Goal: Communication & Community: Answer question/provide support

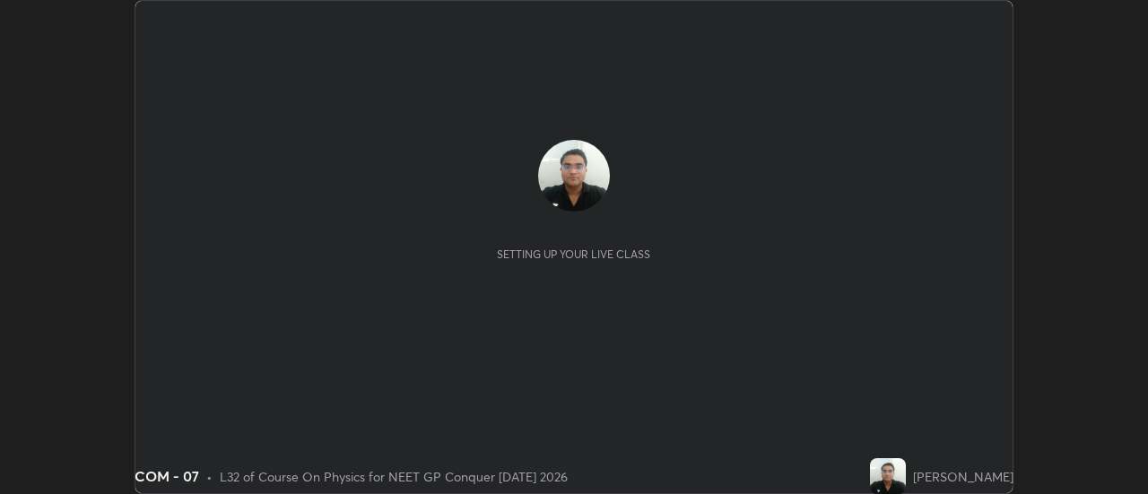
scroll to position [494, 1147]
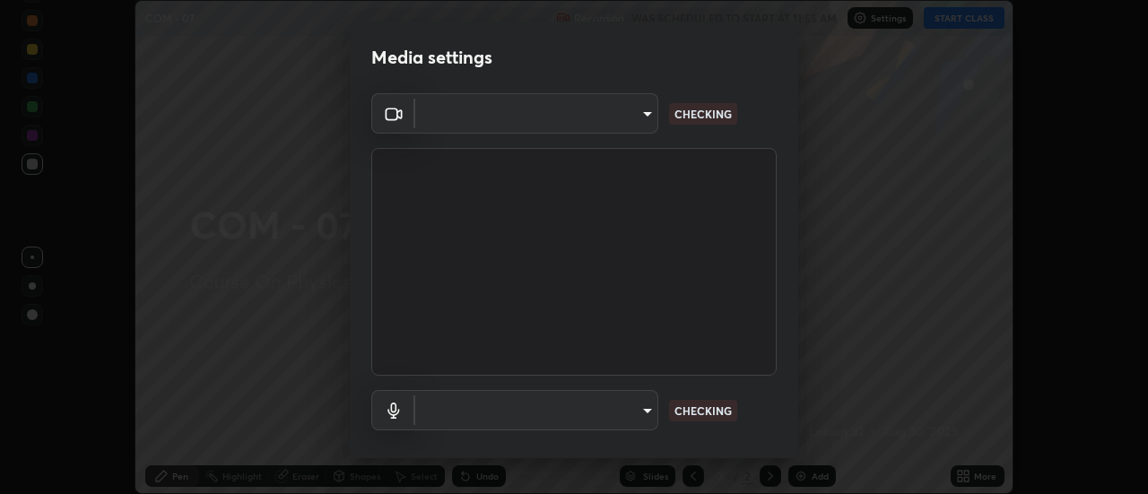
type input "6b20510400c661f13905172a847429c82f5b2d511b6c6cd18f7fa83b3b8a252b"
type input "337e5b5e1b5636f6c0a8631a8515b87624a5ca51f52bae7979947bddf4aa99ca"
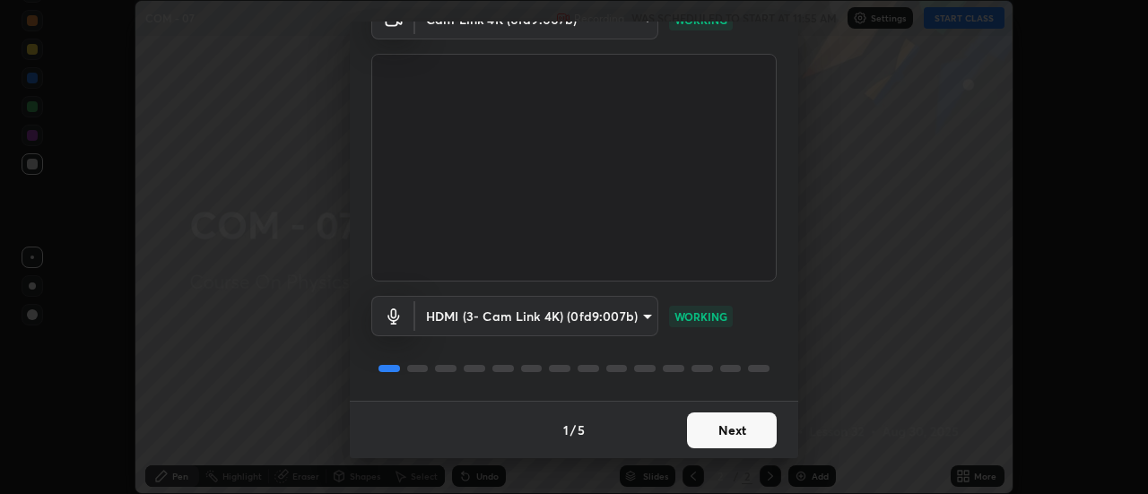
click at [713, 431] on button "Next" at bounding box center [732, 431] width 90 height 36
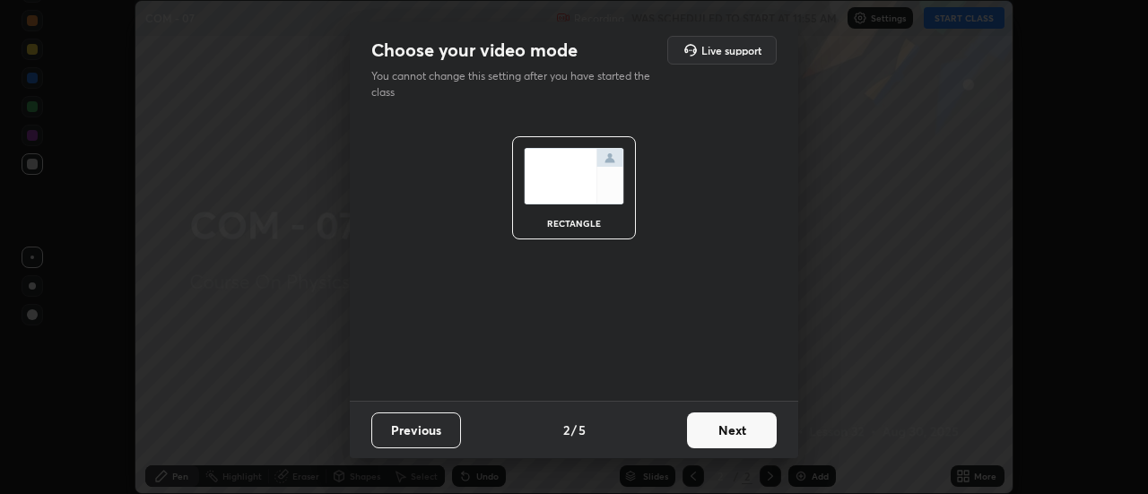
scroll to position [0, 0]
click at [713, 431] on button "Next" at bounding box center [732, 431] width 90 height 36
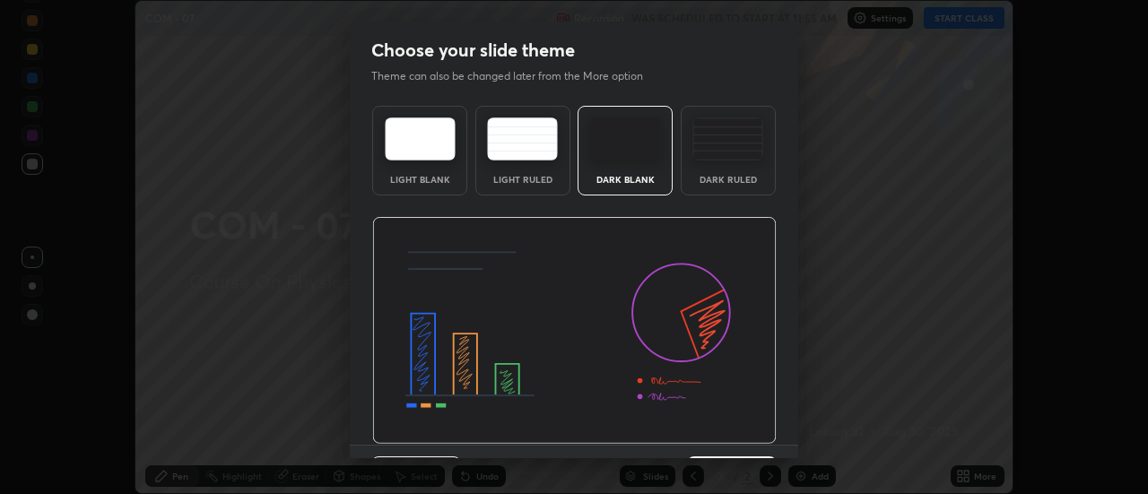
click at [719, 432] on img at bounding box center [574, 331] width 405 height 228
click at [721, 431] on img at bounding box center [574, 331] width 405 height 228
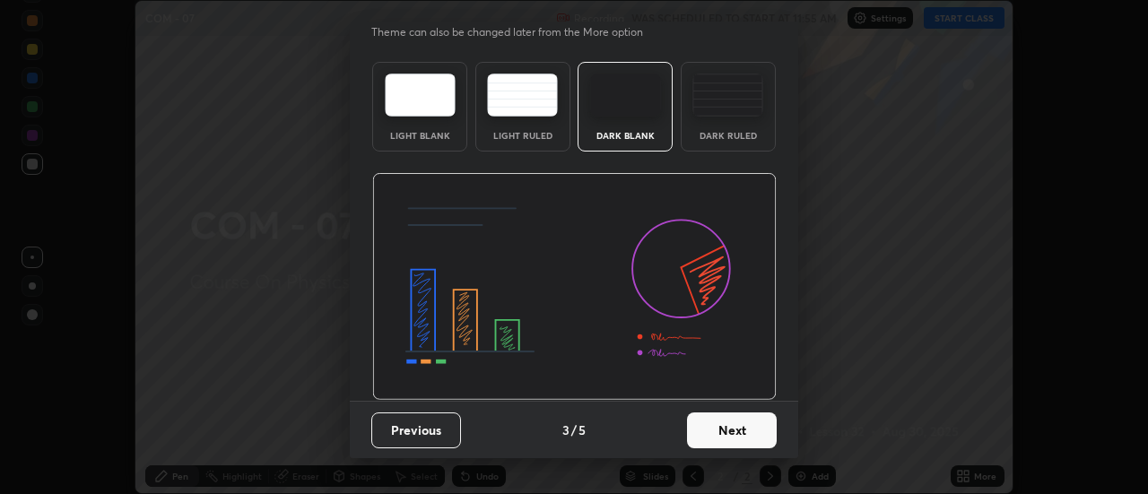
click at [721, 428] on button "Next" at bounding box center [732, 431] width 90 height 36
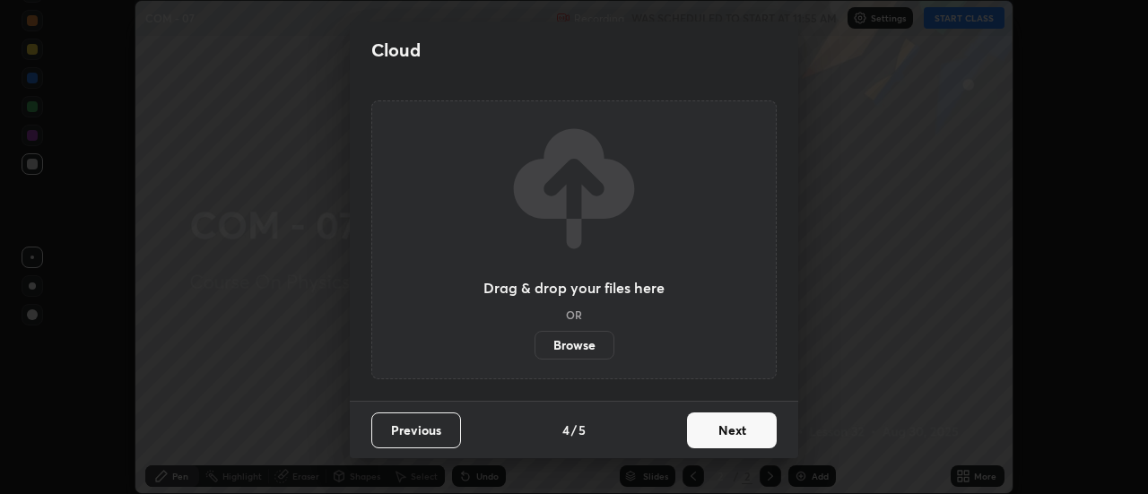
scroll to position [0, 0]
click at [723, 431] on button "Next" at bounding box center [732, 431] width 90 height 36
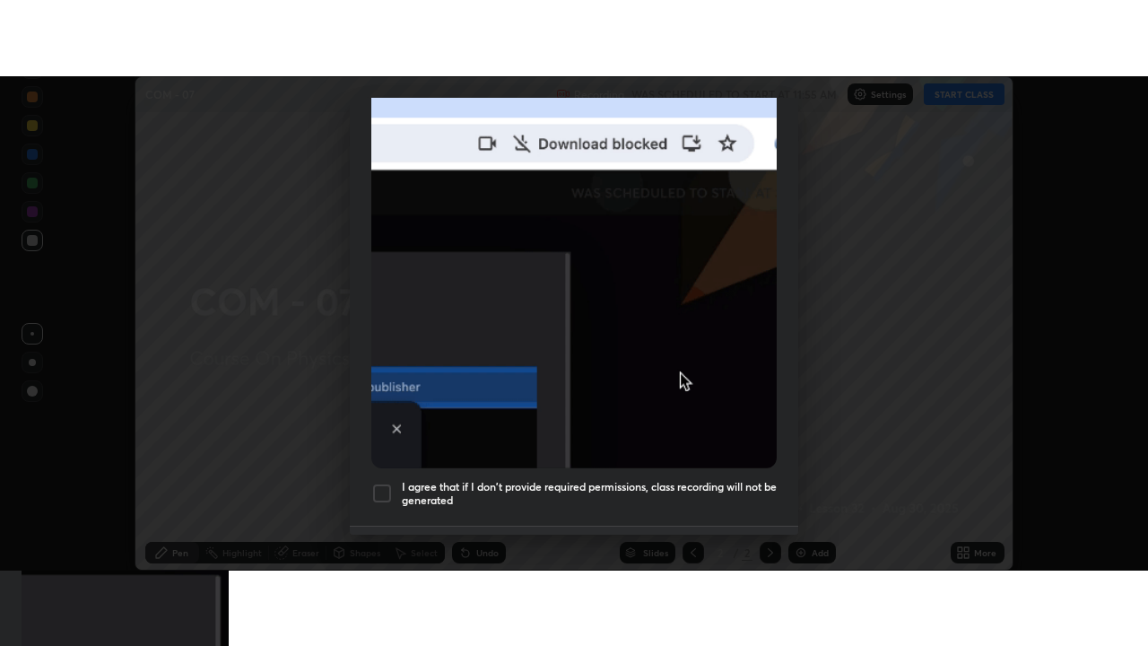
scroll to position [460, 0]
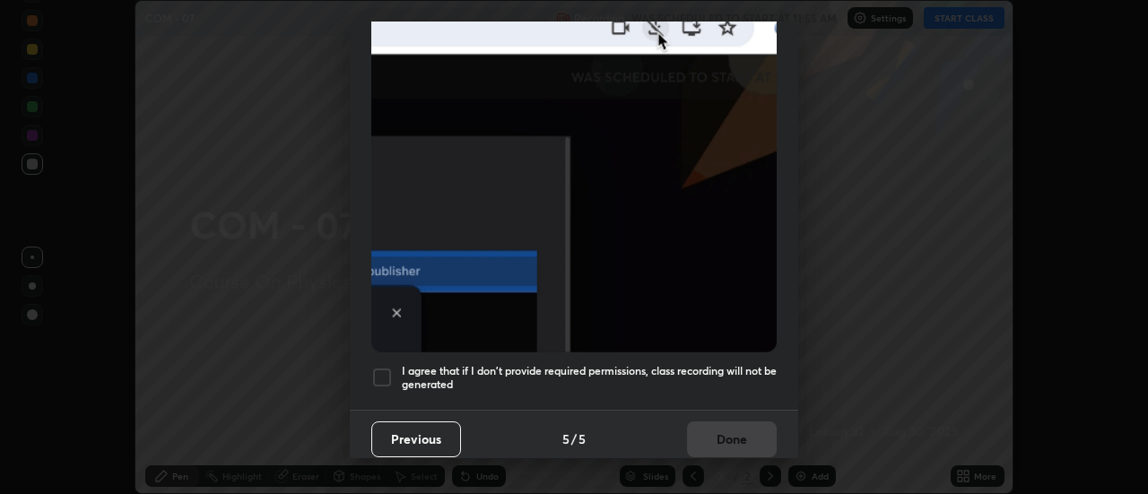
click at [386, 369] on div at bounding box center [382, 378] width 22 height 22
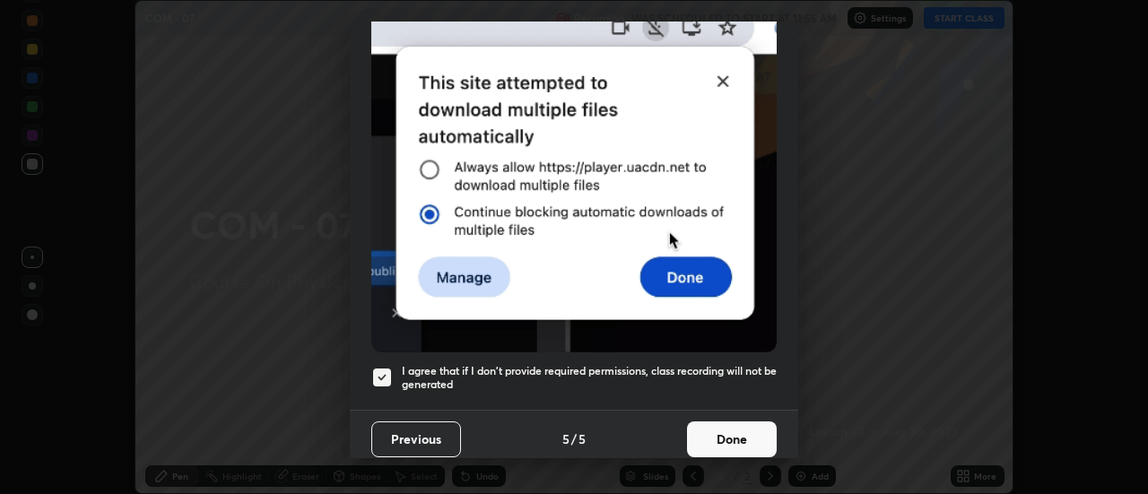
click at [715, 431] on button "Done" at bounding box center [732, 440] width 90 height 36
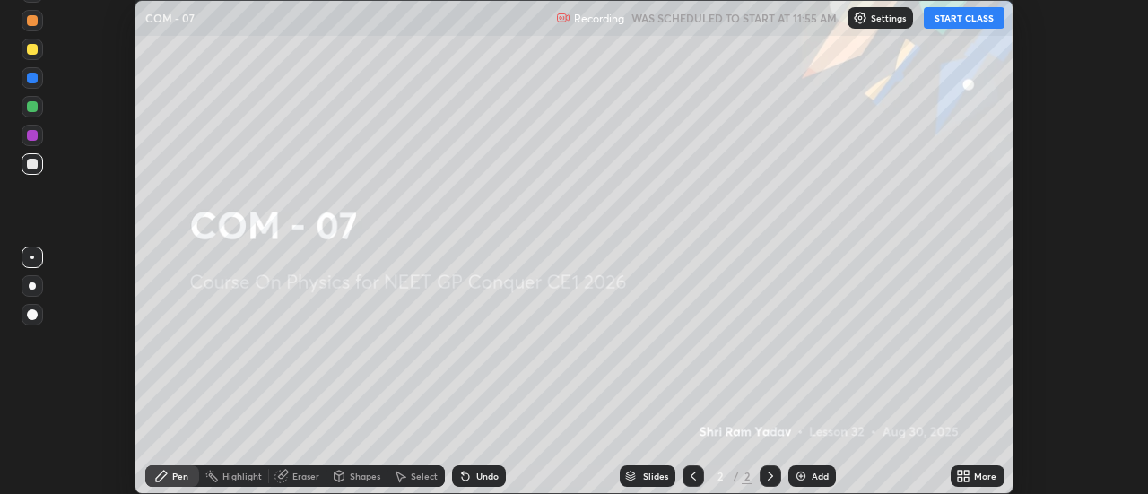
click at [969, 20] on button "START CLASS" at bounding box center [964, 18] width 81 height 22
click at [968, 479] on icon at bounding box center [967, 479] width 4 height 4
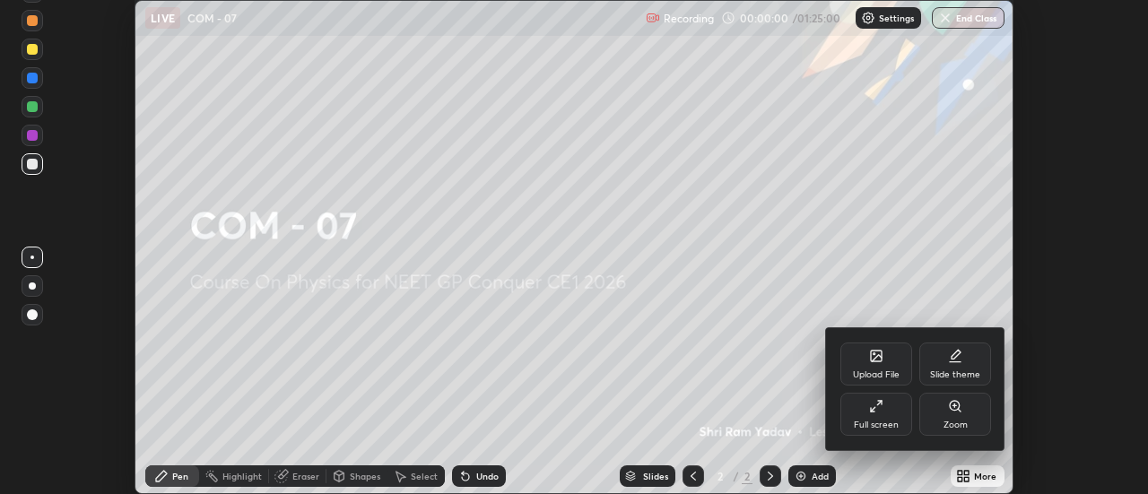
click at [882, 423] on div "Full screen" at bounding box center [876, 425] width 45 height 9
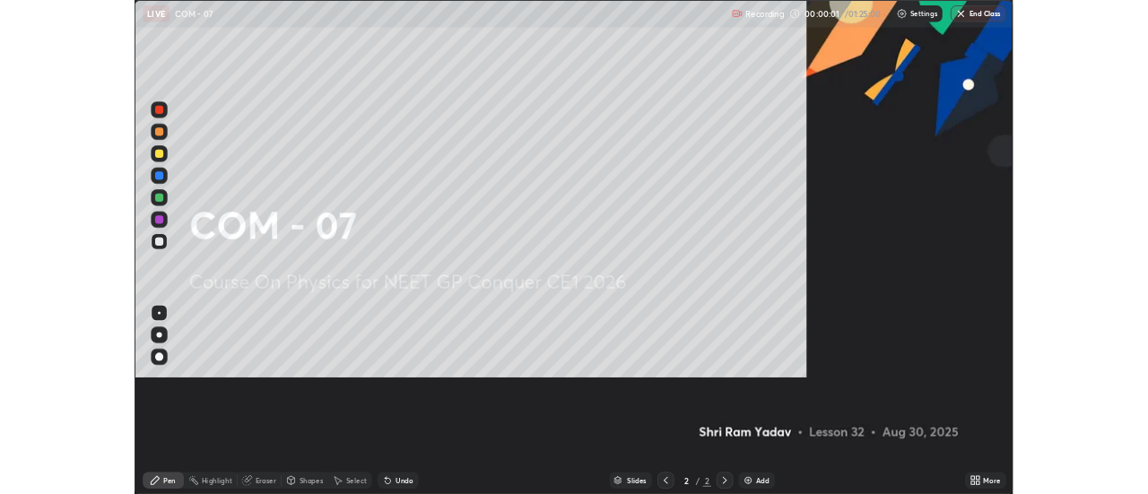
scroll to position [646, 1148]
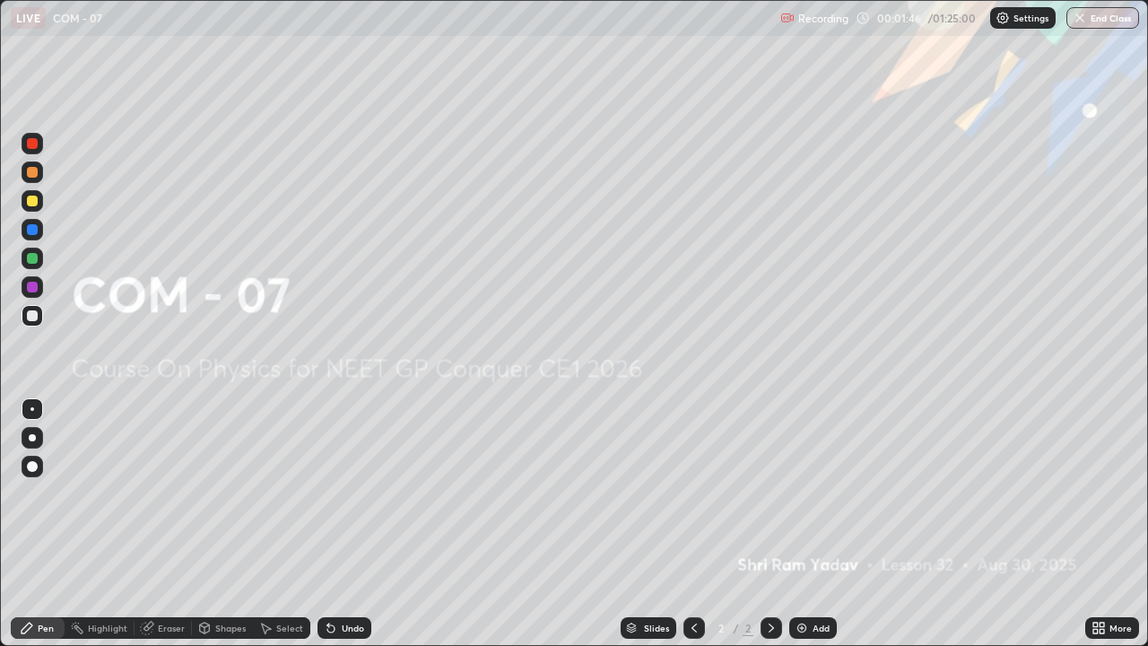
click at [801, 493] on img at bounding box center [802, 628] width 14 height 14
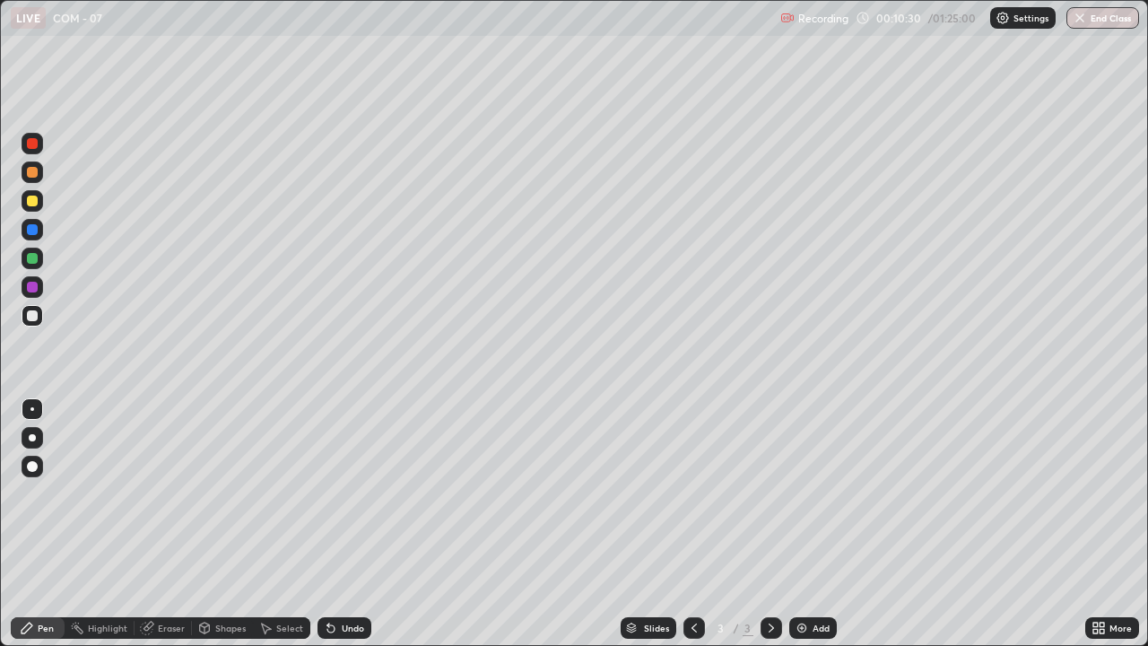
click at [36, 174] on div at bounding box center [32, 172] width 11 height 11
click at [36, 315] on div at bounding box center [32, 315] width 11 height 11
click at [356, 493] on div "Undo" at bounding box center [353, 627] width 22 height 9
click at [813, 493] on div "Add" at bounding box center [821, 627] width 17 height 9
click at [34, 170] on div at bounding box center [32, 172] width 11 height 11
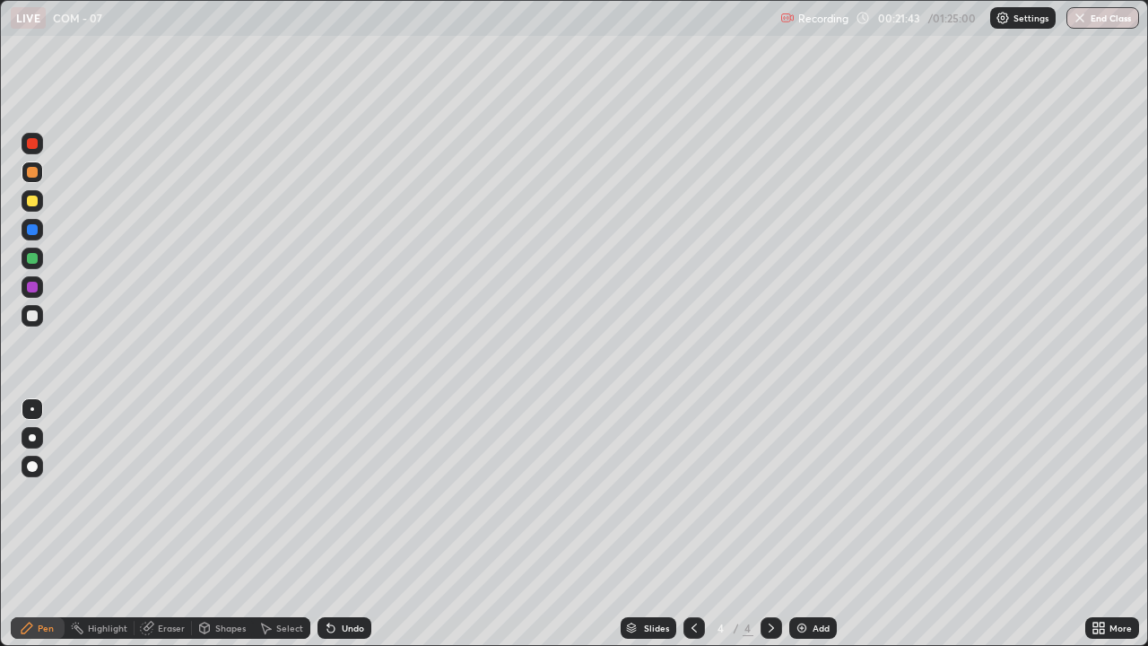
click at [805, 493] on img at bounding box center [802, 628] width 14 height 14
click at [359, 493] on div "Undo" at bounding box center [345, 628] width 54 height 22
click at [351, 493] on div "Undo" at bounding box center [345, 628] width 54 height 22
click at [342, 493] on div "Undo" at bounding box center [353, 627] width 22 height 9
click at [33, 316] on div at bounding box center [32, 315] width 11 height 11
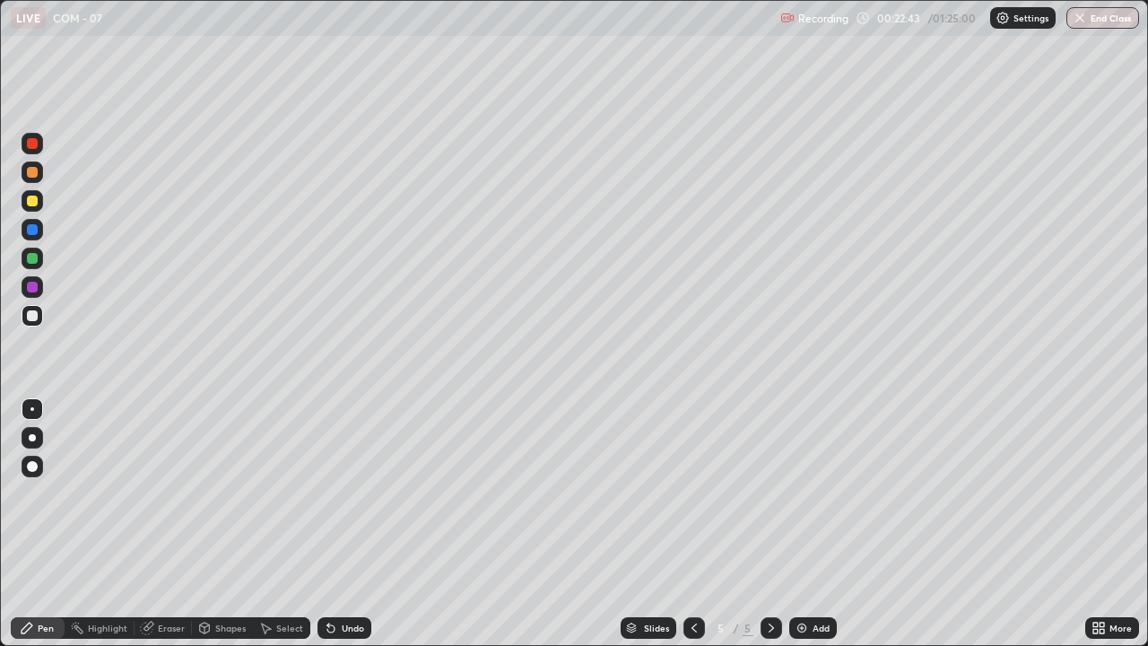
click at [35, 231] on div at bounding box center [32, 229] width 11 height 11
click at [343, 493] on div "Undo" at bounding box center [353, 627] width 22 height 9
click at [346, 493] on div "Undo" at bounding box center [353, 627] width 22 height 9
click at [344, 493] on div "Undo" at bounding box center [345, 628] width 54 height 22
click at [32, 317] on div at bounding box center [32, 315] width 11 height 11
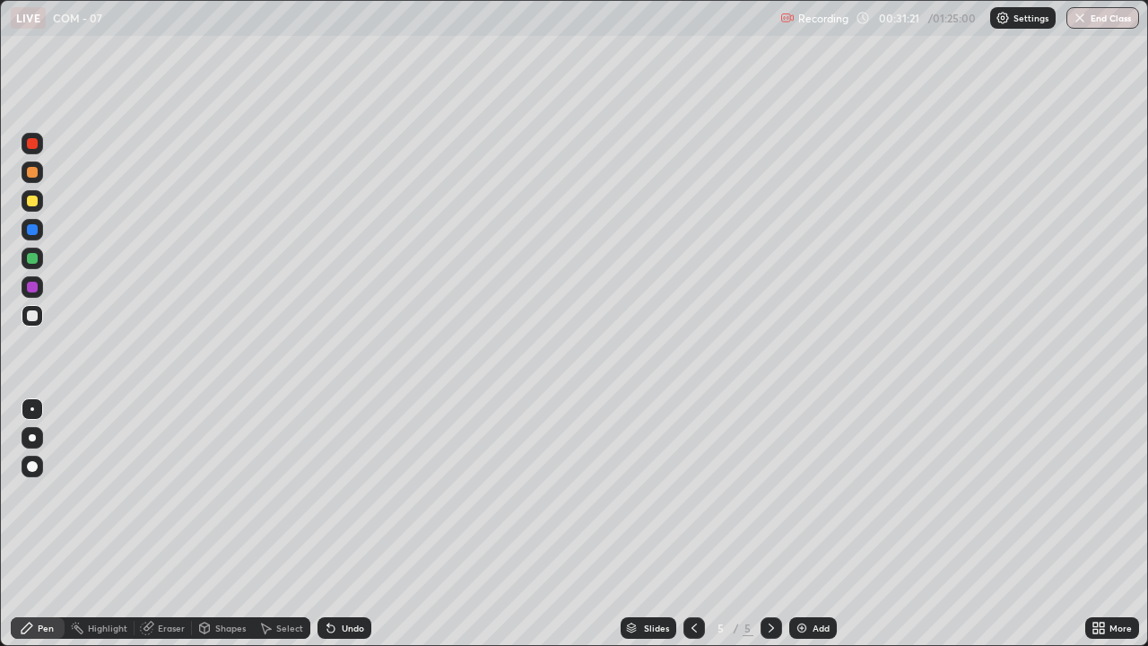
click at [806, 493] on img at bounding box center [802, 628] width 14 height 14
click at [34, 175] on div at bounding box center [32, 172] width 11 height 11
click at [35, 318] on div at bounding box center [32, 315] width 11 height 11
click at [355, 493] on div "Undo" at bounding box center [353, 627] width 22 height 9
click at [800, 493] on img at bounding box center [802, 628] width 14 height 14
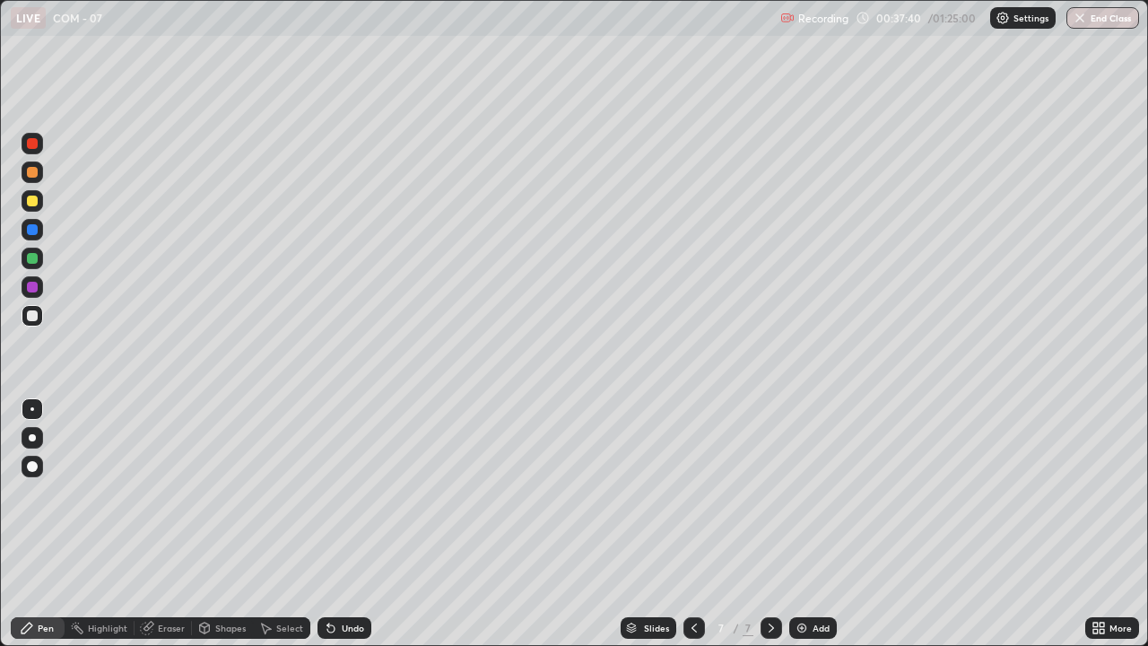
click at [36, 180] on div at bounding box center [33, 172] width 22 height 22
click at [343, 493] on div "Undo" at bounding box center [353, 627] width 22 height 9
click at [347, 493] on div "Undo" at bounding box center [353, 627] width 22 height 9
click at [348, 493] on div "Undo" at bounding box center [353, 627] width 22 height 9
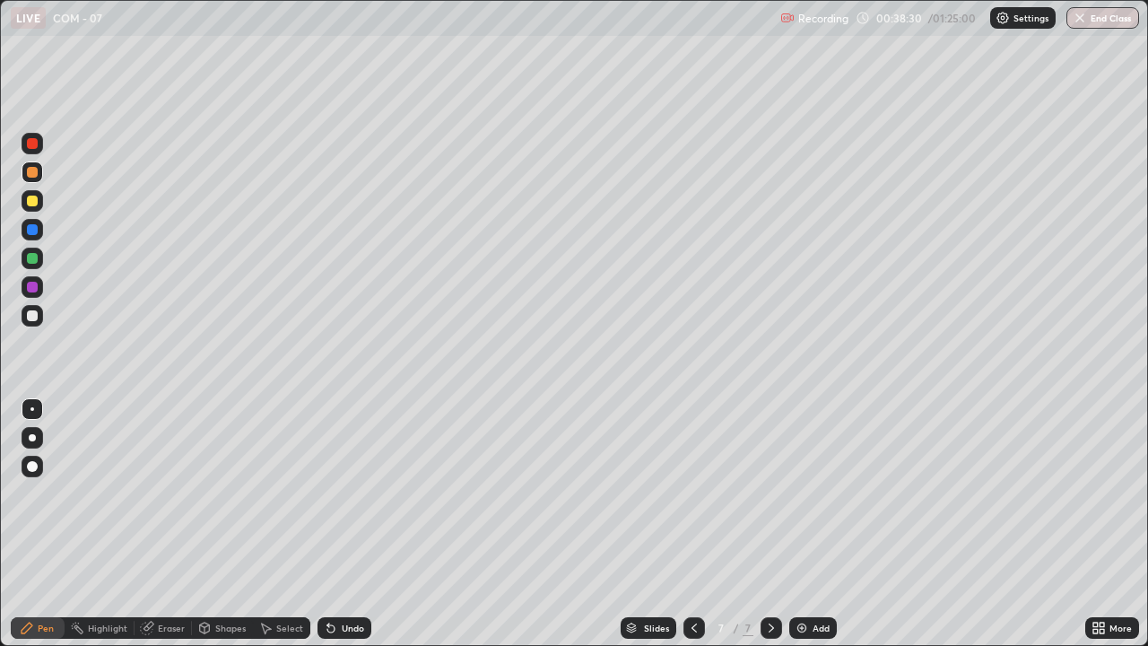
click at [350, 493] on div "Undo" at bounding box center [353, 627] width 22 height 9
click at [352, 493] on div "Undo" at bounding box center [353, 627] width 22 height 9
click at [350, 493] on div "Undo" at bounding box center [353, 627] width 22 height 9
click at [353, 493] on div "Undo" at bounding box center [353, 627] width 22 height 9
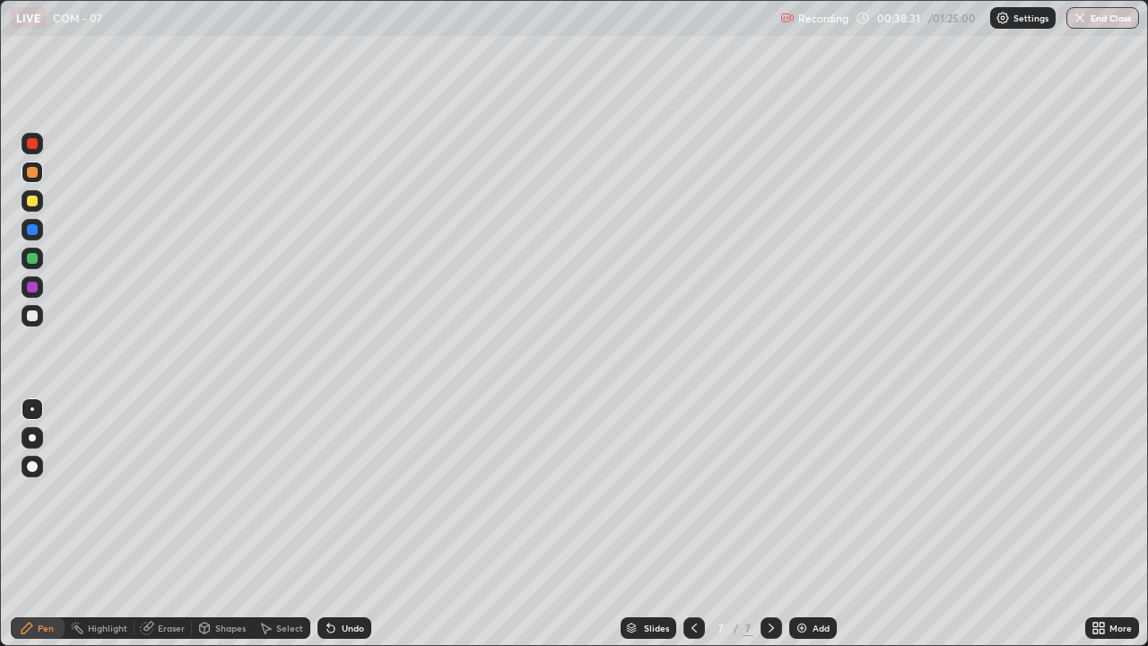
click at [353, 493] on div "Undo" at bounding box center [353, 627] width 22 height 9
click at [354, 493] on div "Undo" at bounding box center [353, 627] width 22 height 9
click at [358, 493] on div "Undo" at bounding box center [353, 627] width 22 height 9
click at [359, 493] on div "Undo" at bounding box center [353, 627] width 22 height 9
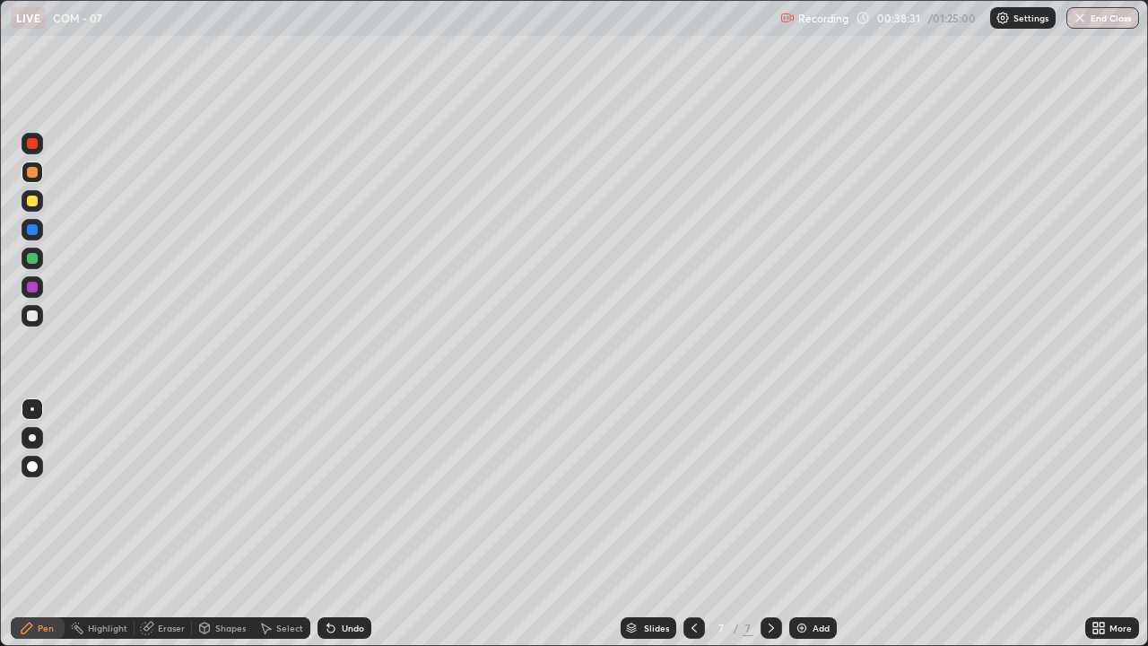
click at [362, 493] on div "Undo" at bounding box center [345, 628] width 54 height 22
click at [366, 493] on div "Undo" at bounding box center [345, 628] width 54 height 22
click at [367, 493] on div "Undo" at bounding box center [345, 628] width 54 height 22
click at [366, 493] on div "Undo" at bounding box center [345, 628] width 54 height 22
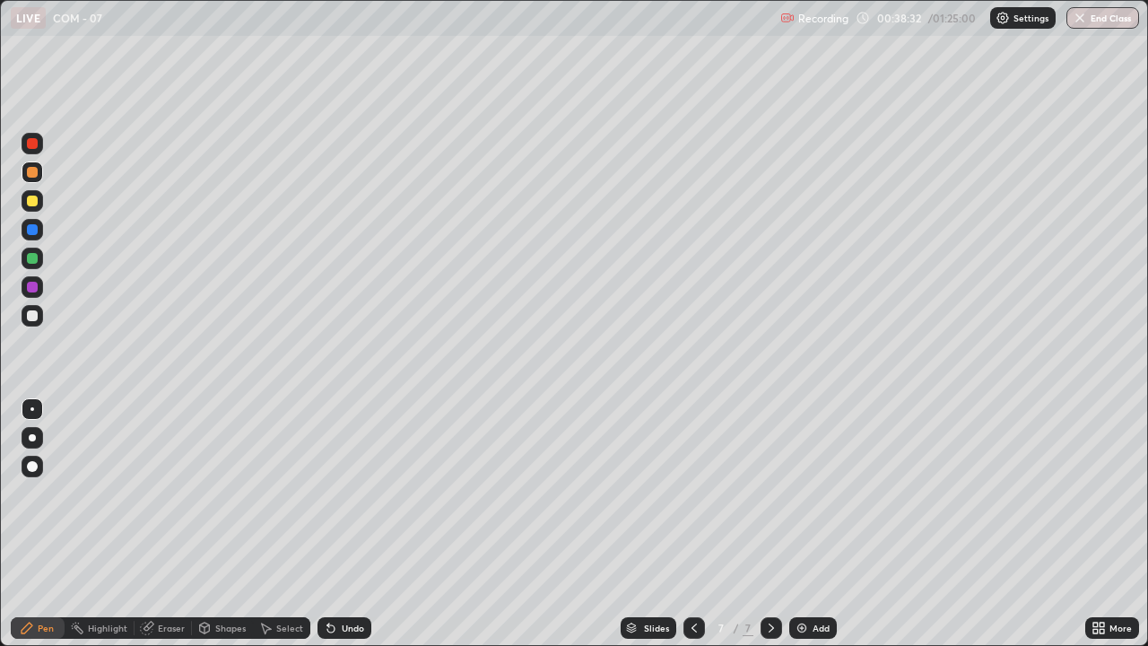
click at [366, 493] on div "Undo" at bounding box center [345, 628] width 54 height 22
click at [367, 493] on div "Undo" at bounding box center [345, 628] width 54 height 22
click at [366, 493] on div "Undo" at bounding box center [345, 628] width 54 height 22
click at [365, 493] on div "Undo" at bounding box center [345, 628] width 54 height 22
click at [366, 493] on div "Undo" at bounding box center [345, 628] width 54 height 22
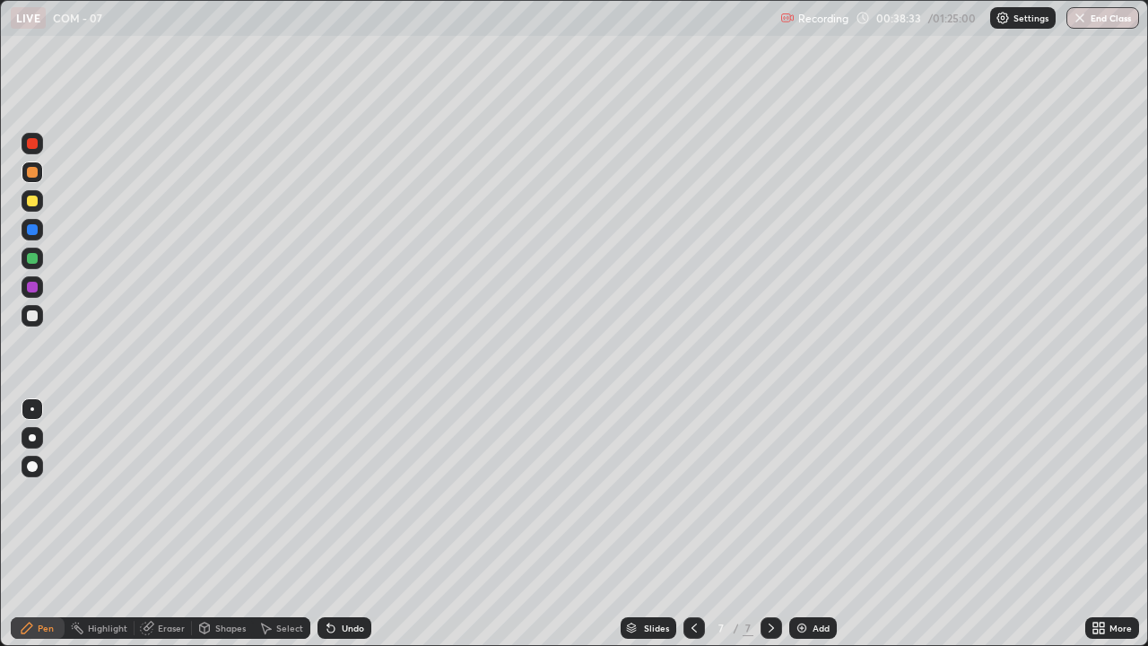
click at [366, 493] on div "Undo" at bounding box center [345, 628] width 54 height 22
click at [367, 493] on div "Undo" at bounding box center [345, 628] width 54 height 22
click at [369, 493] on div "Undo" at bounding box center [345, 628] width 54 height 22
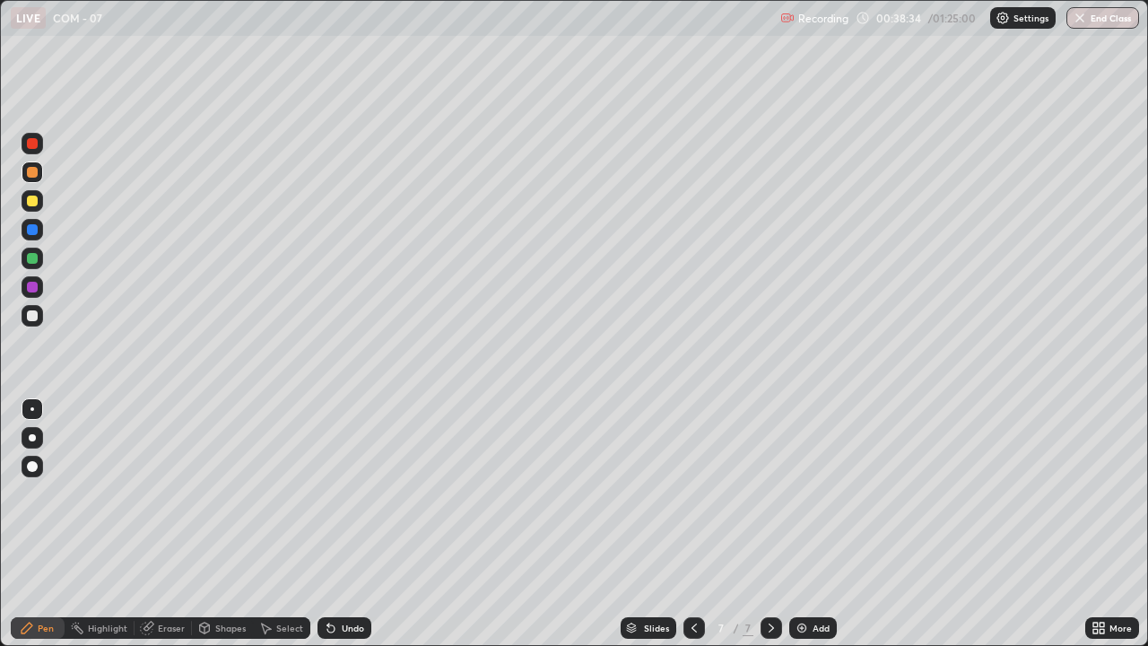
click at [365, 493] on div "Undo" at bounding box center [345, 628] width 54 height 22
click at [369, 493] on div "Undo" at bounding box center [345, 628] width 54 height 22
click at [368, 493] on div "Undo" at bounding box center [345, 628] width 54 height 22
click at [369, 493] on div "Undo" at bounding box center [345, 628] width 54 height 22
click at [365, 493] on div "Undo" at bounding box center [345, 628] width 54 height 22
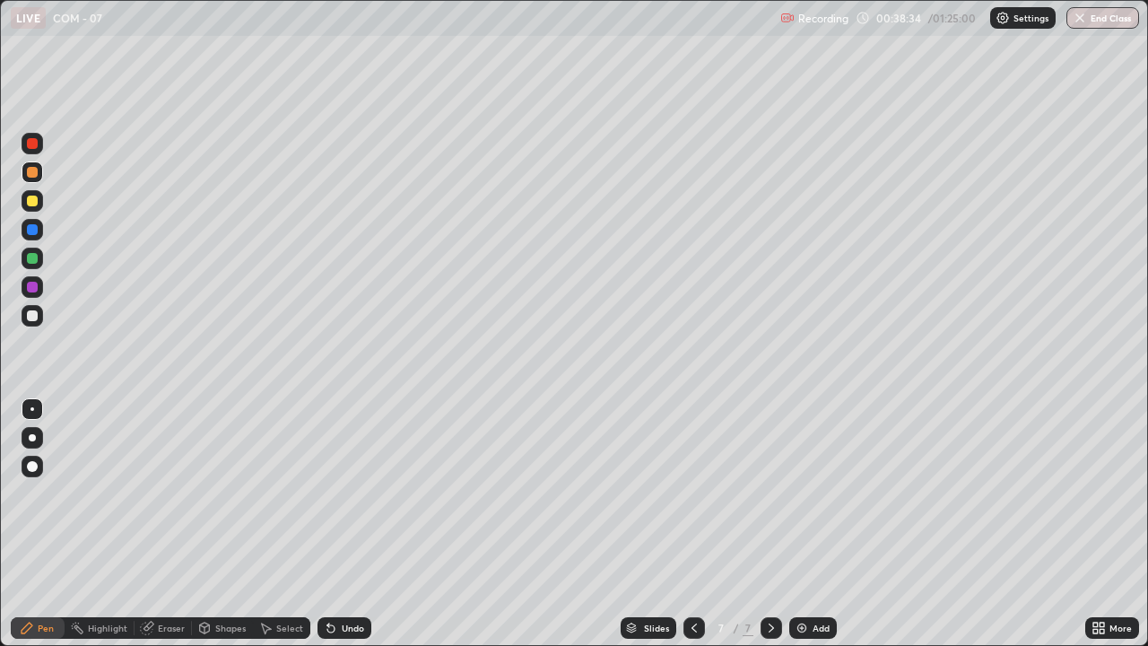
click at [369, 493] on div "Undo" at bounding box center [345, 628] width 54 height 22
click at [368, 493] on div "Undo" at bounding box center [345, 628] width 54 height 22
click at [365, 493] on div "Undo" at bounding box center [345, 628] width 54 height 22
click at [364, 493] on div "Undo" at bounding box center [345, 628] width 54 height 22
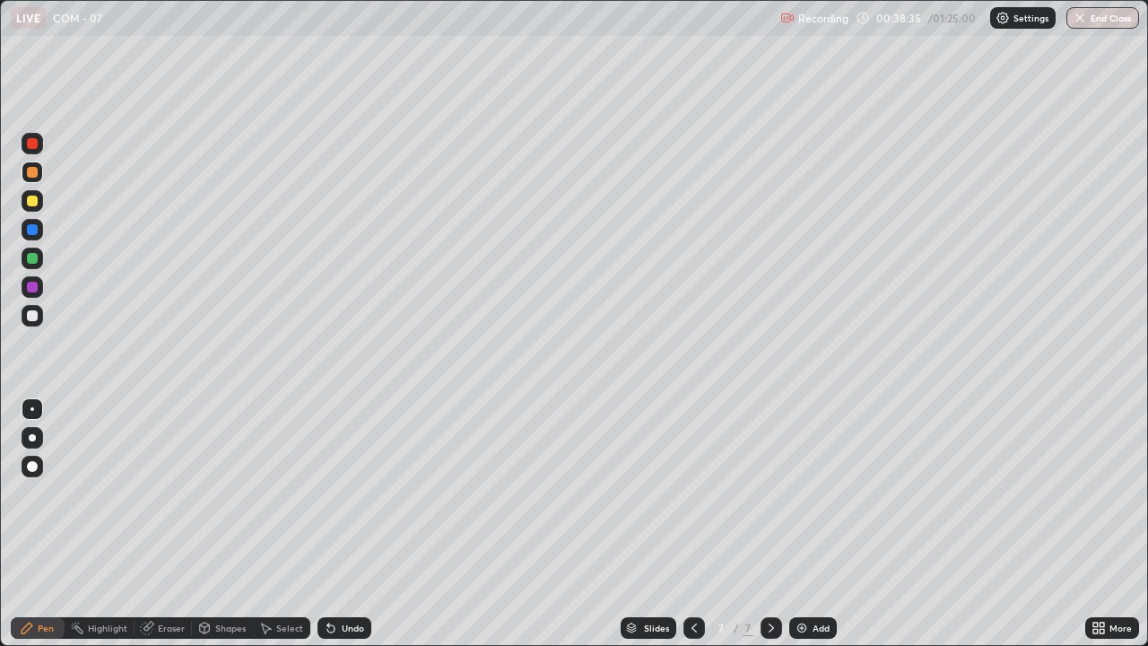
click at [363, 493] on div "Undo" at bounding box center [345, 628] width 54 height 22
click at [364, 493] on div "Undo" at bounding box center [345, 628] width 54 height 22
click at [347, 493] on div "Undo" at bounding box center [353, 627] width 22 height 9
click at [34, 317] on div at bounding box center [32, 315] width 11 height 11
click at [805, 493] on img at bounding box center [802, 628] width 14 height 14
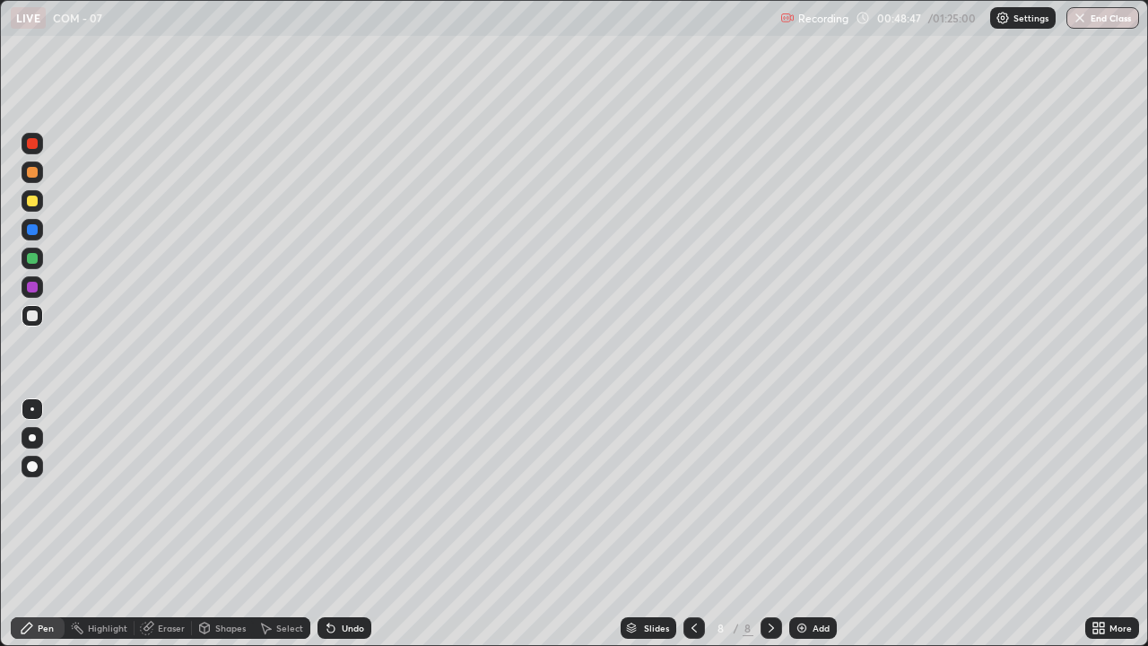
click at [806, 493] on img at bounding box center [802, 628] width 14 height 14
click at [33, 177] on div at bounding box center [32, 172] width 11 height 11
click at [336, 493] on div "Undo" at bounding box center [345, 628] width 54 height 22
click at [342, 493] on div "Undo" at bounding box center [353, 627] width 22 height 9
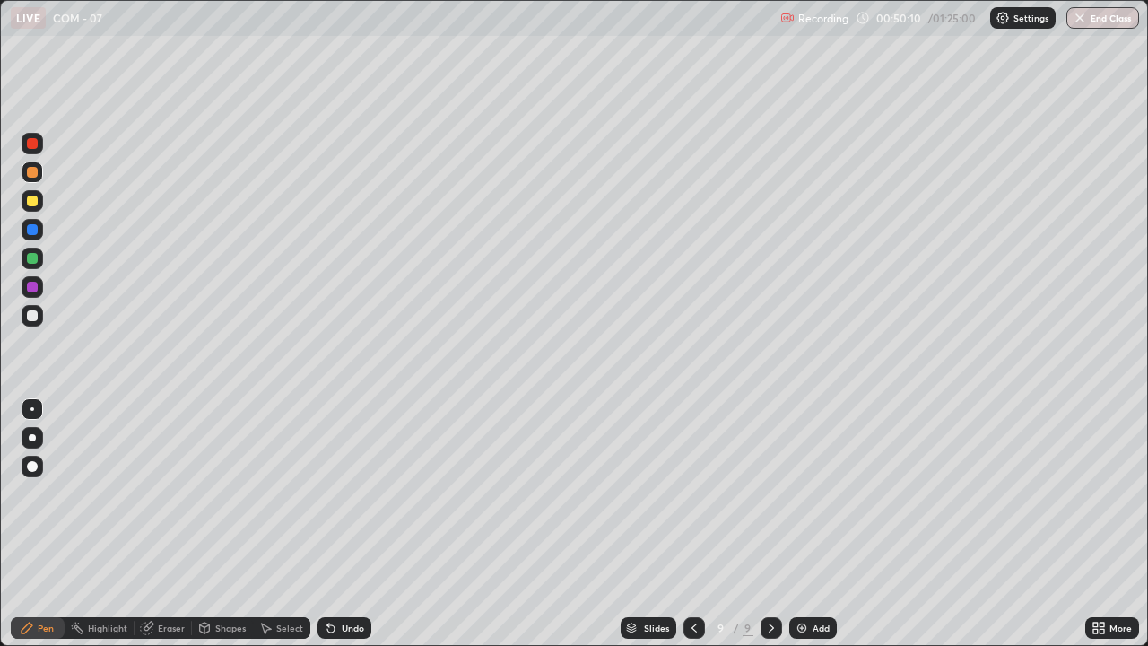
click at [33, 315] on div at bounding box center [32, 315] width 11 height 11
click at [31, 261] on div at bounding box center [32, 258] width 11 height 11
click at [798, 493] on img at bounding box center [802, 628] width 14 height 14
click at [39, 179] on div at bounding box center [33, 172] width 22 height 22
click at [344, 493] on div "Undo" at bounding box center [345, 628] width 54 height 22
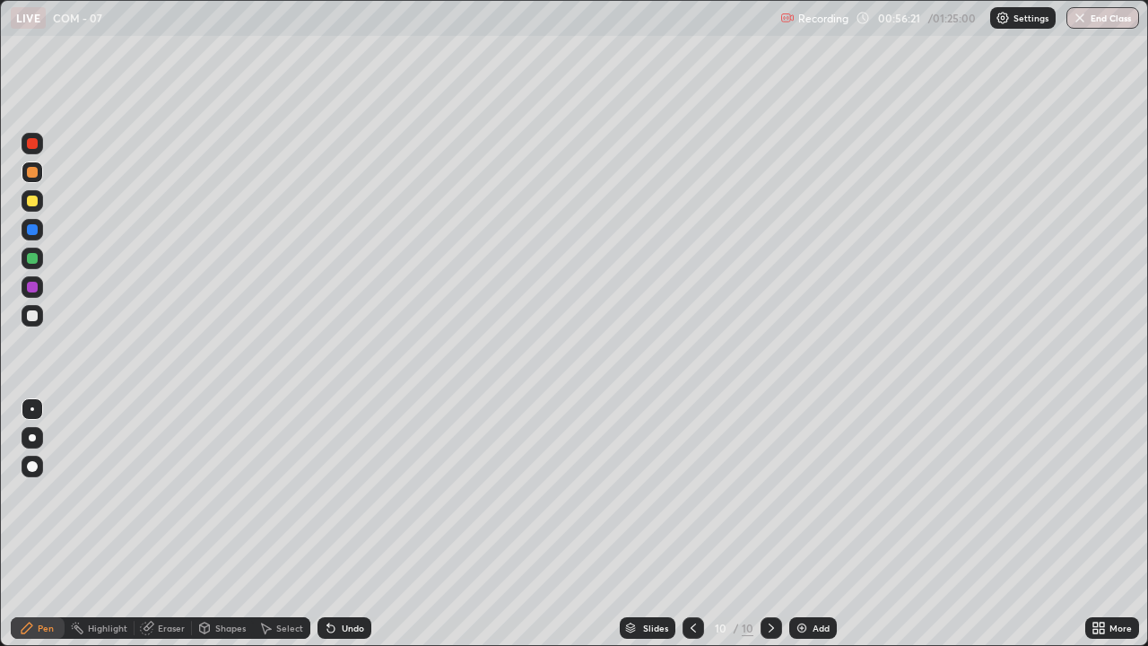
click at [343, 493] on div "Undo" at bounding box center [353, 627] width 22 height 9
click at [36, 314] on div at bounding box center [32, 315] width 11 height 11
click at [31, 287] on div at bounding box center [32, 287] width 11 height 11
click at [334, 493] on div "Undo" at bounding box center [345, 628] width 54 height 22
click at [335, 493] on div "Undo" at bounding box center [345, 628] width 54 height 22
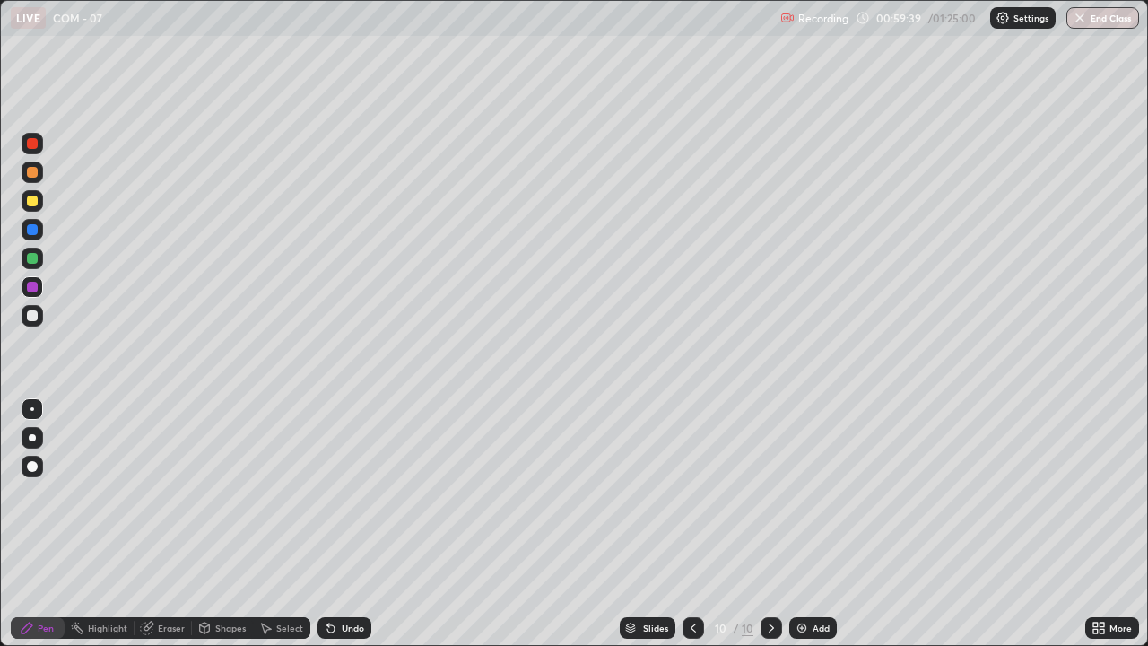
click at [336, 493] on div "Undo" at bounding box center [345, 628] width 54 height 22
click at [337, 493] on div "Undo" at bounding box center [345, 628] width 54 height 22
click at [336, 493] on div "Undo" at bounding box center [345, 628] width 54 height 22
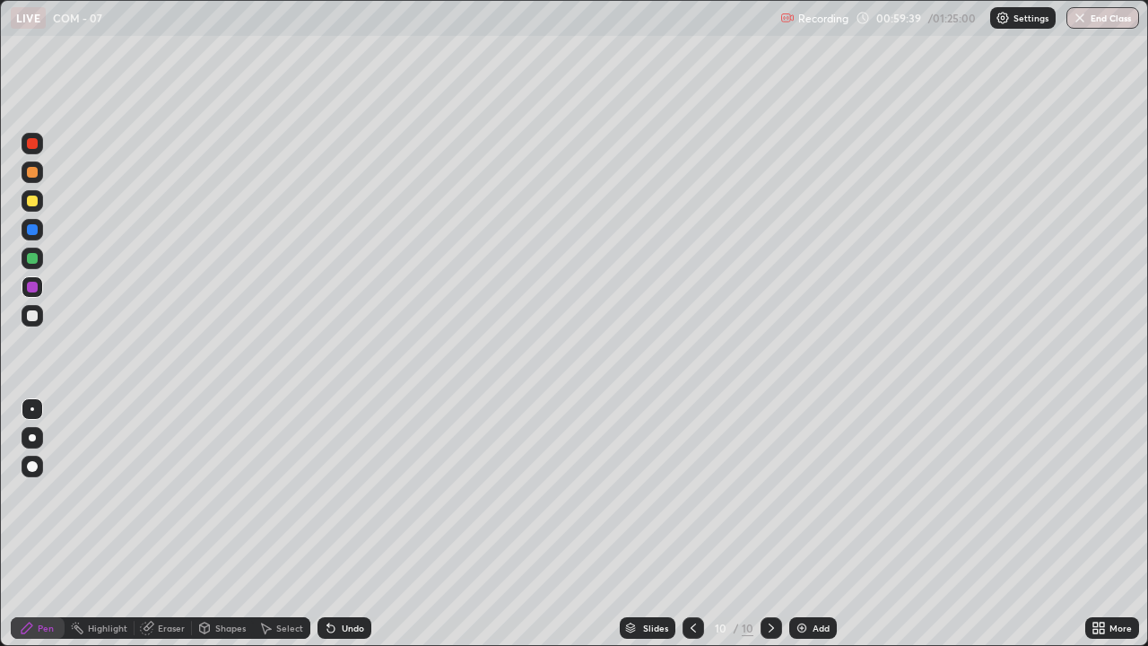
click at [336, 493] on div "Undo" at bounding box center [345, 628] width 54 height 22
click at [337, 493] on div "Undo" at bounding box center [345, 628] width 54 height 22
click at [336, 493] on div "Undo" at bounding box center [345, 628] width 54 height 22
click at [337, 493] on div "Undo" at bounding box center [345, 628] width 54 height 22
click at [334, 493] on icon at bounding box center [331, 628] width 14 height 14
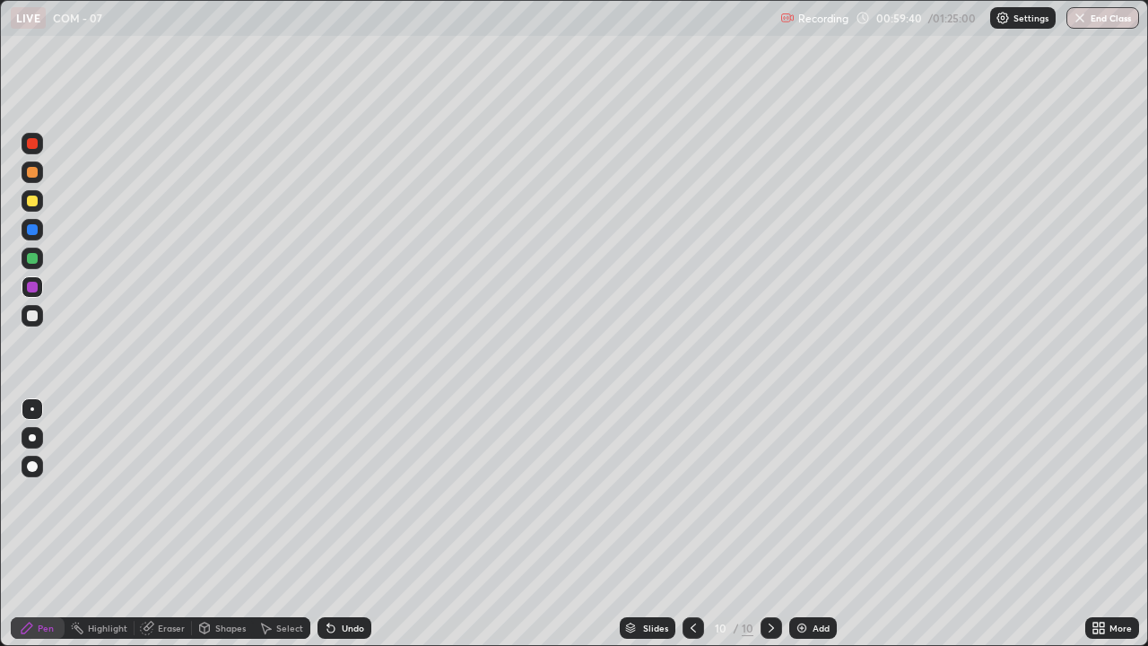
click at [335, 493] on icon at bounding box center [331, 628] width 14 height 14
click at [336, 493] on icon at bounding box center [331, 628] width 14 height 14
click at [336, 493] on div "Undo" at bounding box center [345, 628] width 54 height 22
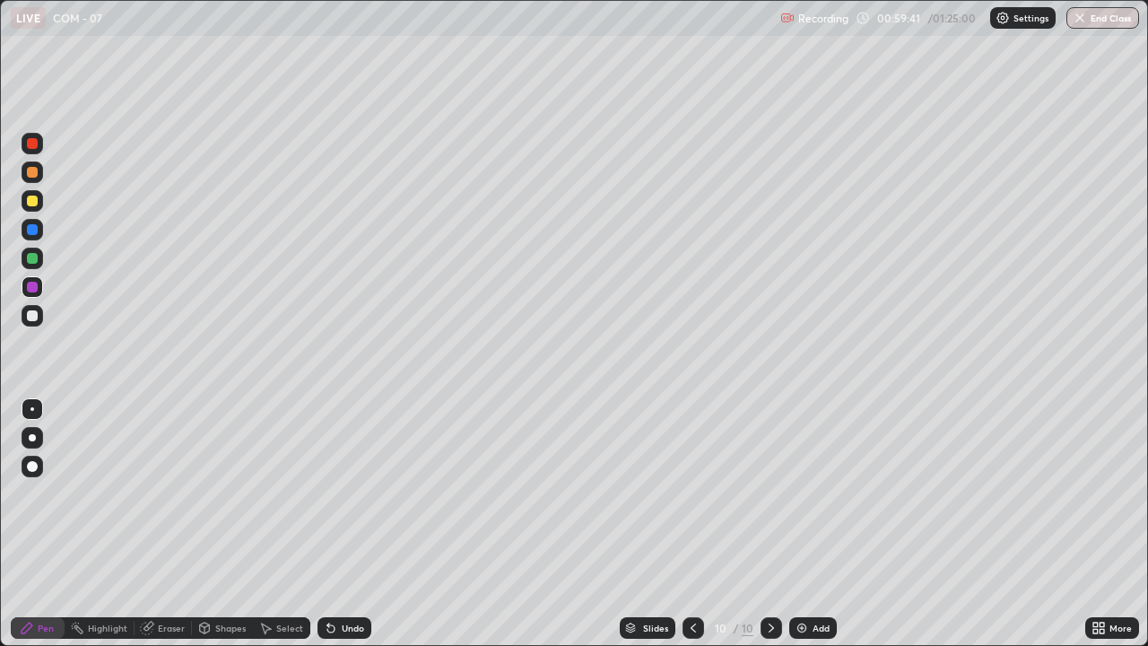
click at [337, 493] on div "Undo" at bounding box center [345, 628] width 54 height 22
click at [335, 493] on icon at bounding box center [331, 628] width 14 height 14
click at [342, 493] on div "Undo" at bounding box center [353, 627] width 22 height 9
click at [337, 493] on div "Undo" at bounding box center [345, 628] width 54 height 22
click at [342, 493] on div "Undo" at bounding box center [353, 627] width 22 height 9
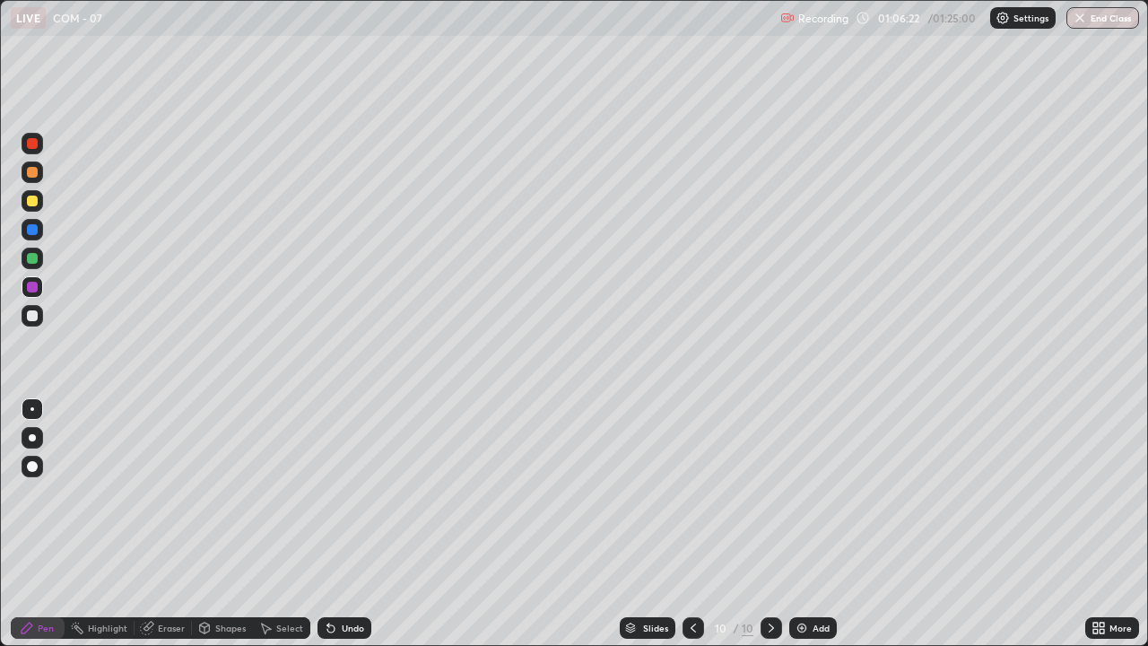
click at [802, 493] on img at bounding box center [802, 628] width 14 height 14
click at [31, 173] on div at bounding box center [32, 172] width 11 height 11
click at [35, 315] on div at bounding box center [32, 315] width 11 height 11
click at [170, 493] on div "Eraser" at bounding box center [171, 627] width 27 height 9
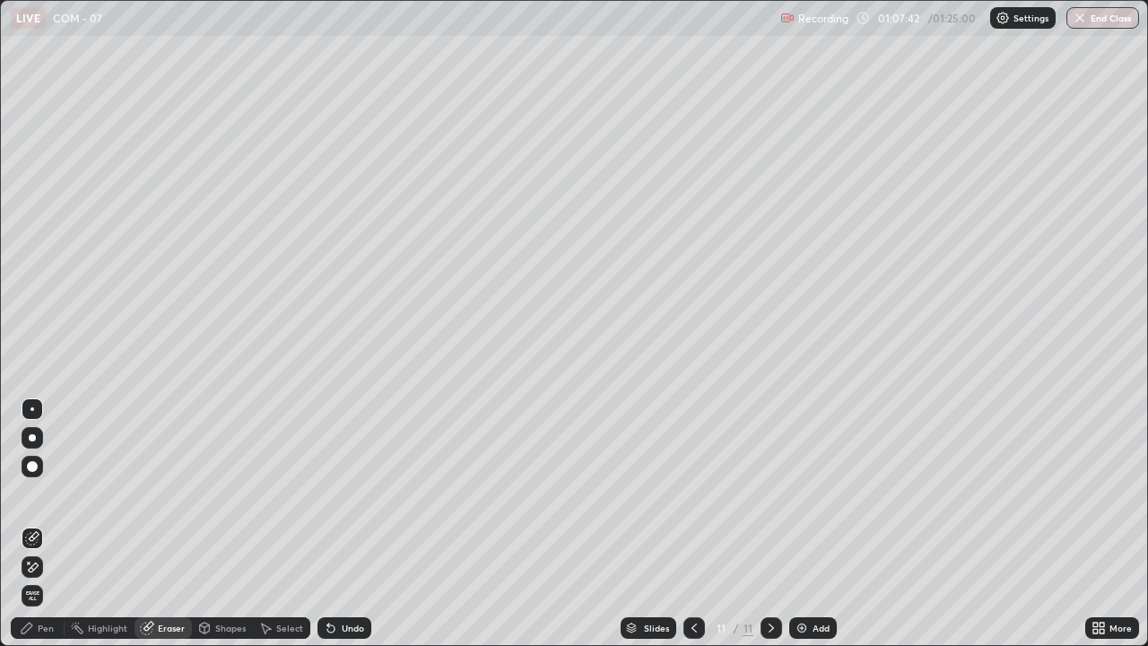
click at [35, 493] on div "Pen" at bounding box center [38, 628] width 54 height 22
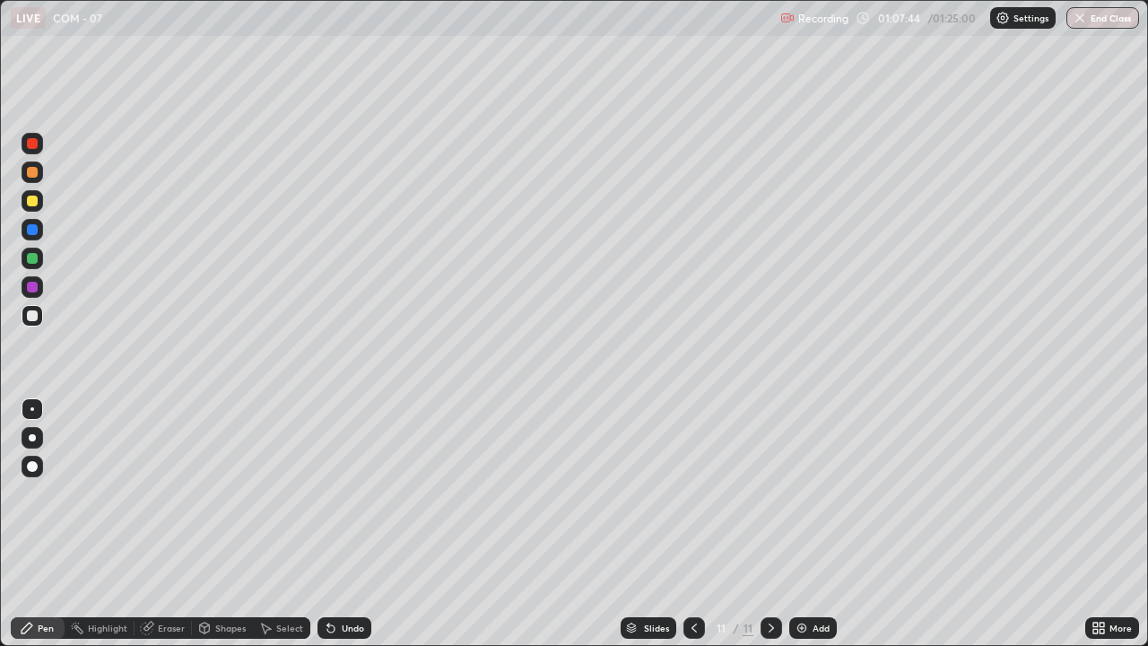
click at [35, 203] on div at bounding box center [32, 201] width 11 height 11
click at [33, 317] on div at bounding box center [32, 315] width 11 height 11
click at [32, 256] on div at bounding box center [32, 258] width 11 height 11
click at [342, 493] on div "Undo" at bounding box center [353, 627] width 22 height 9
click at [336, 493] on div "Undo" at bounding box center [345, 628] width 54 height 22
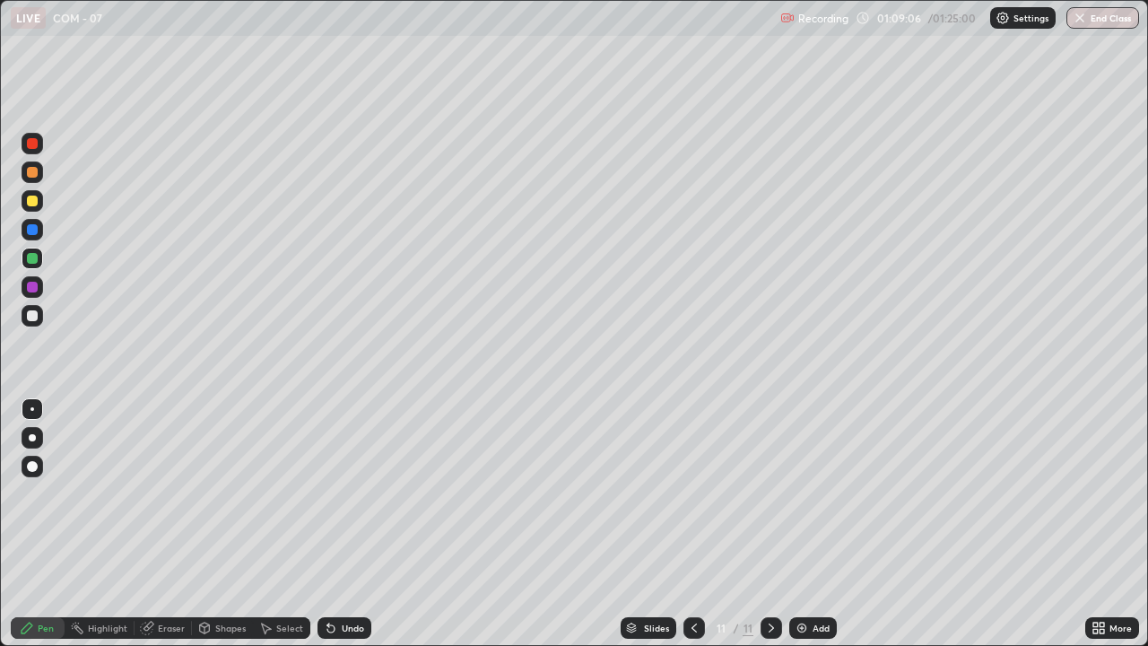
click at [335, 493] on icon at bounding box center [331, 628] width 14 height 14
click at [40, 294] on div at bounding box center [33, 287] width 22 height 22
click at [806, 493] on img at bounding box center [802, 628] width 14 height 14
click at [37, 177] on div at bounding box center [33, 172] width 22 height 22
click at [33, 317] on div at bounding box center [32, 315] width 11 height 11
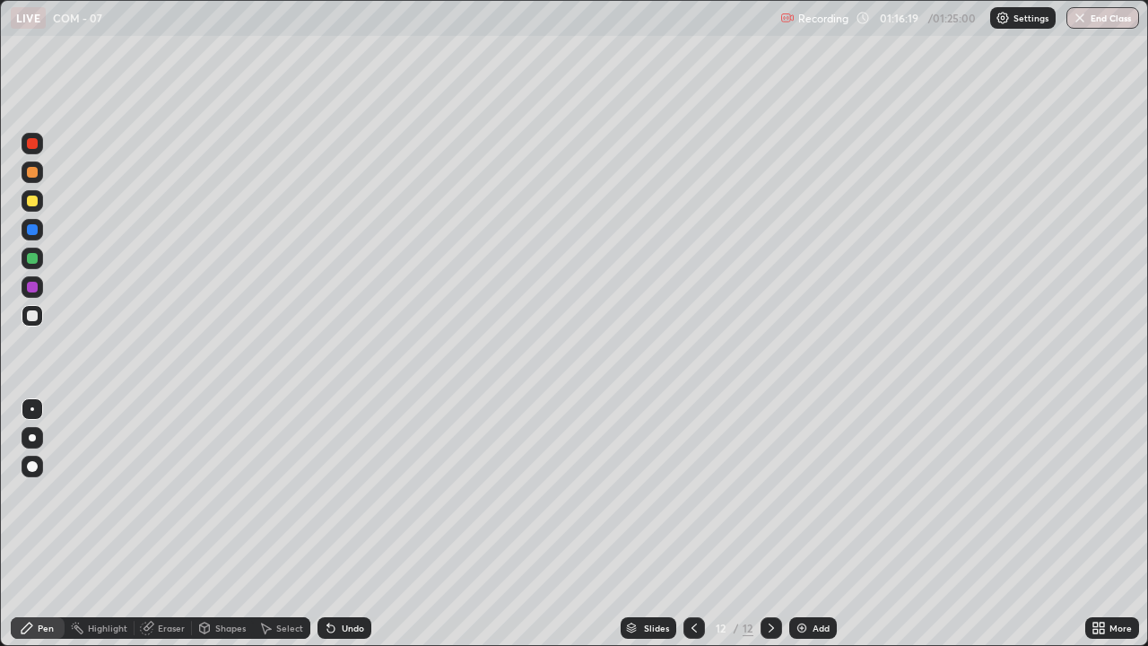
click at [31, 172] on div at bounding box center [32, 172] width 11 height 11
click at [1103, 16] on button "End Class" at bounding box center [1103, 18] width 71 height 22
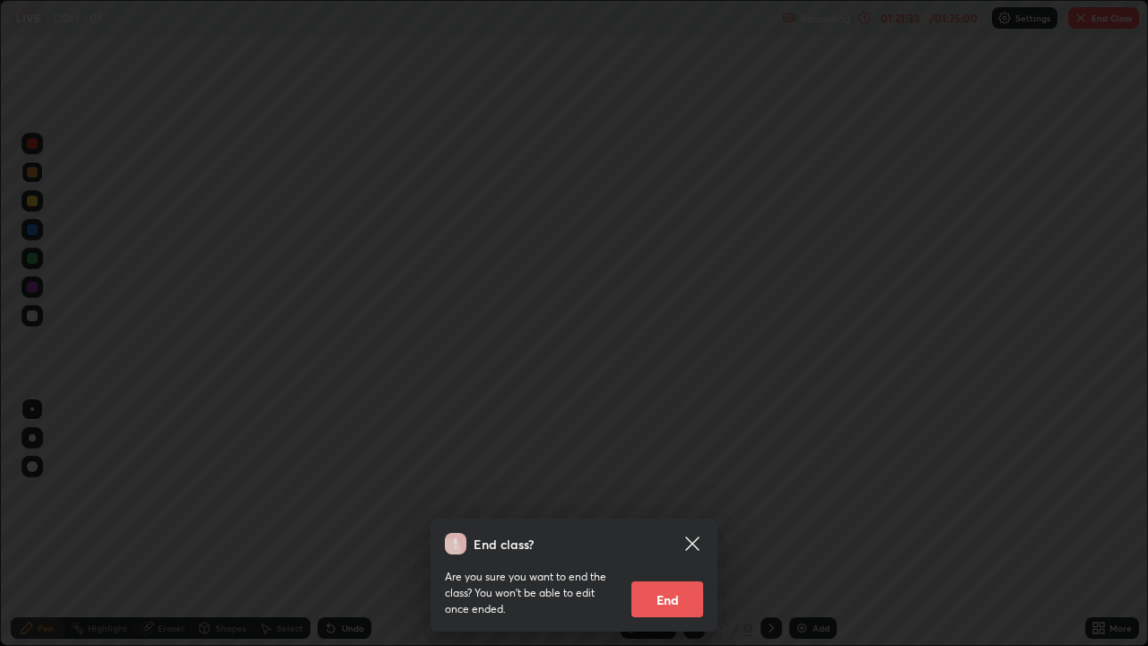
click at [685, 493] on button "End" at bounding box center [668, 599] width 72 height 36
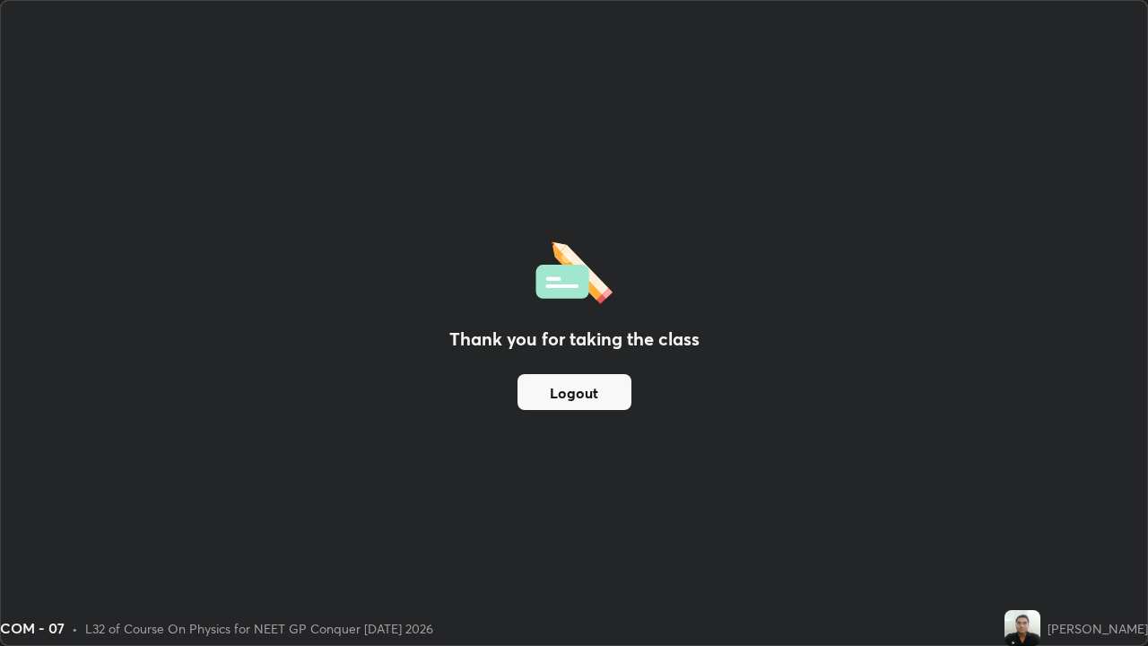
click at [603, 393] on button "Logout" at bounding box center [575, 392] width 114 height 36
click at [606, 393] on button "Logout" at bounding box center [575, 392] width 114 height 36
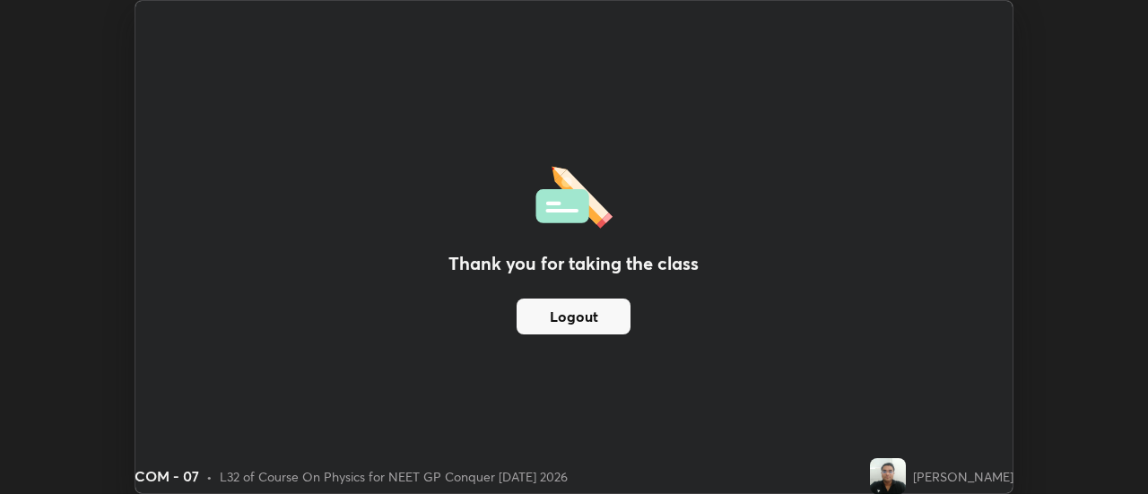
scroll to position [89212, 88558]
click at [614, 313] on button "Logout" at bounding box center [574, 317] width 114 height 36
